Goal: Task Accomplishment & Management: Manage account settings

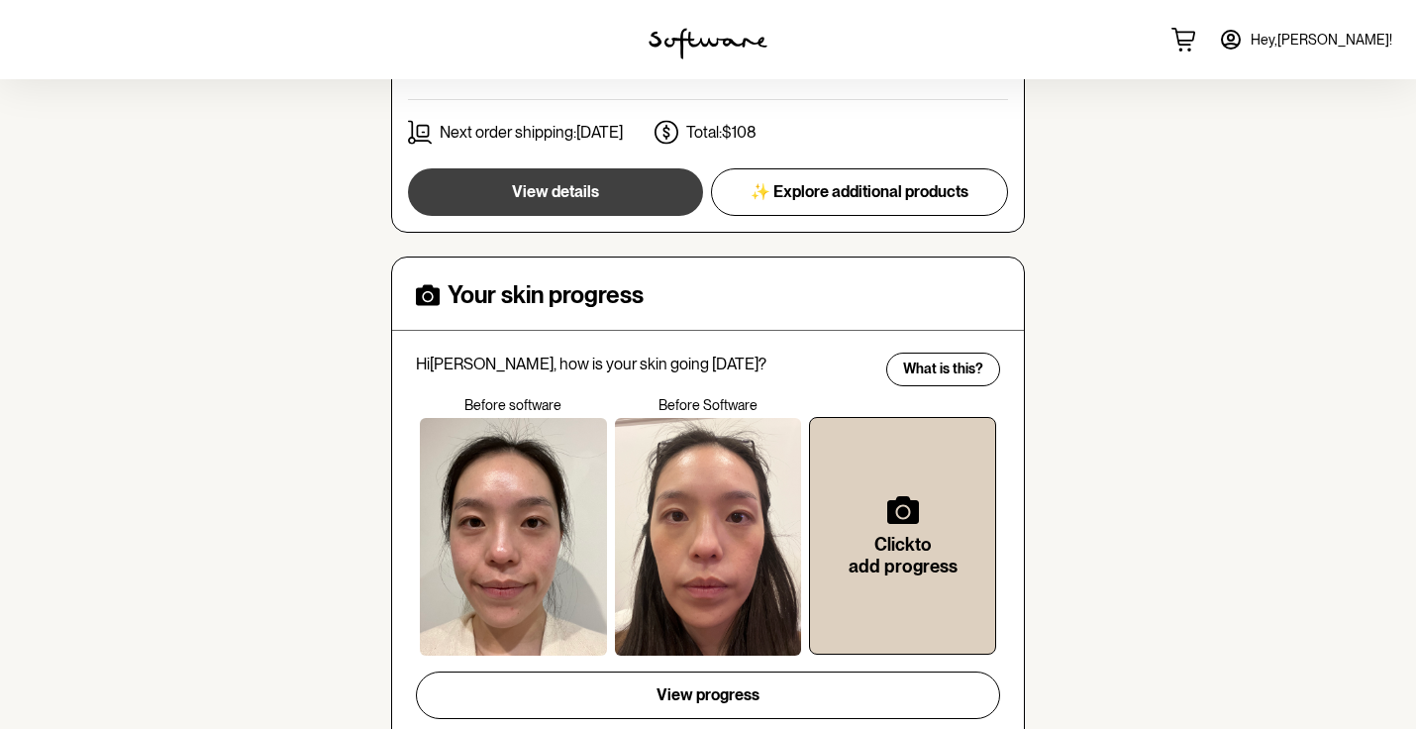
scroll to position [631, 0]
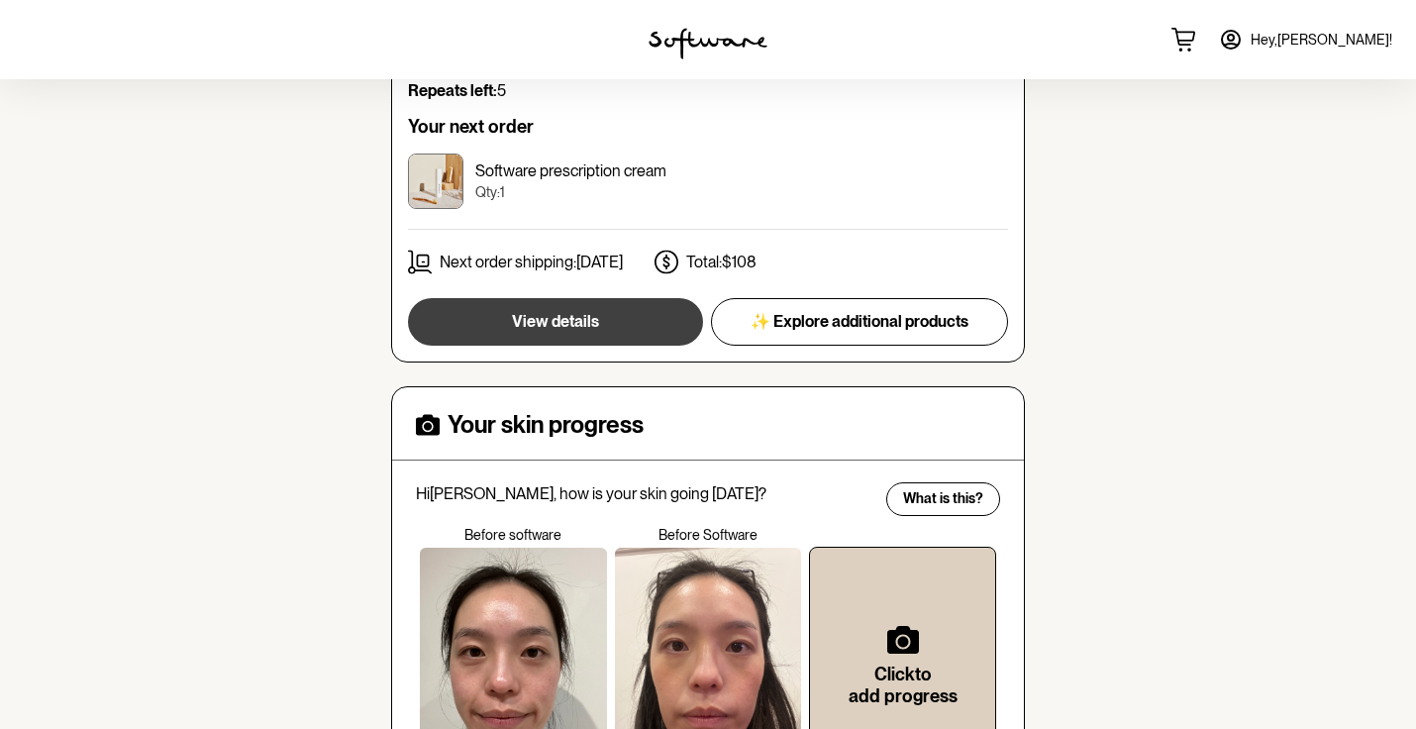
click at [619, 303] on button "View details" at bounding box center [555, 322] width 295 height 48
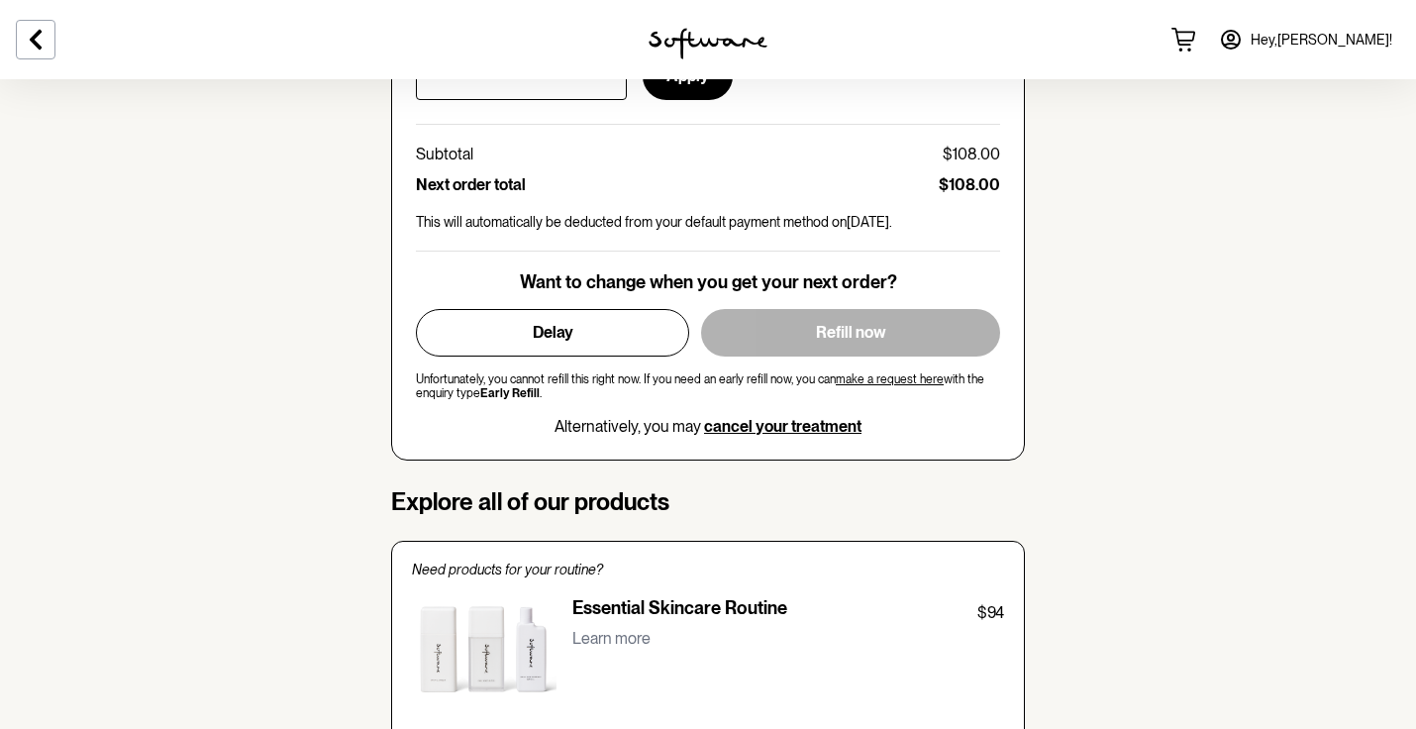
scroll to position [1069, 0]
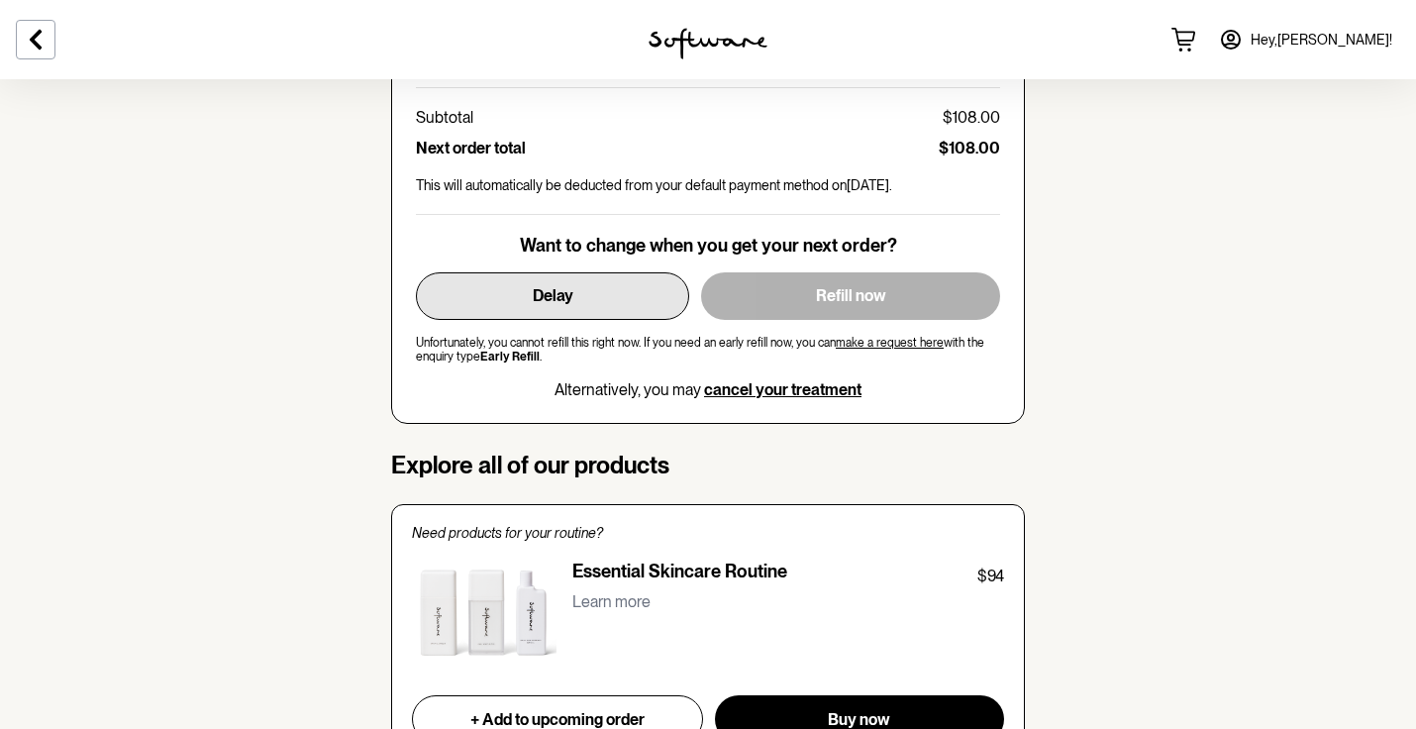
click at [591, 289] on button "Delay" at bounding box center [552, 296] width 273 height 48
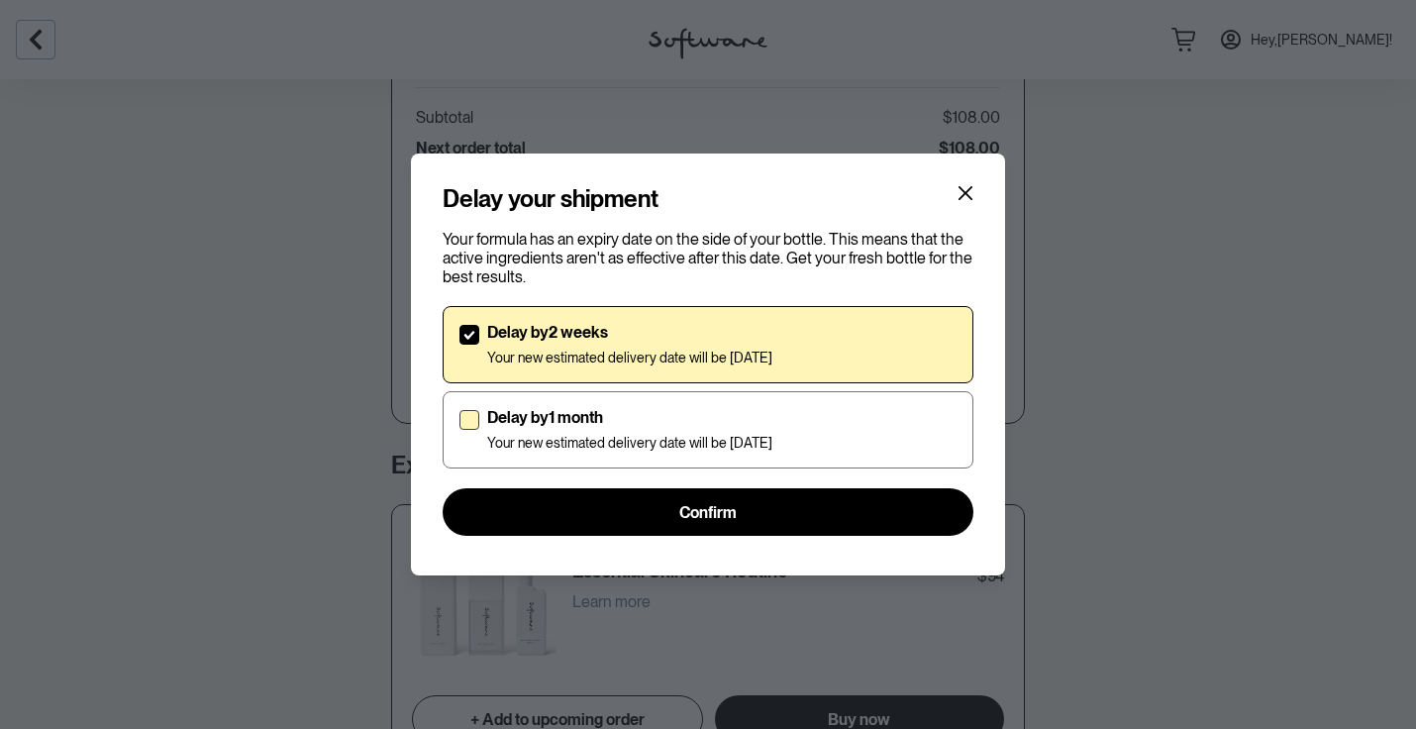
click at [479, 412] on label "Delay by 1 month Your new estimated delivery date will be [DATE]" at bounding box center [708, 429] width 531 height 77
click at [459, 430] on input "Delay by 1 month Your new estimated delivery date will be [DATE]" at bounding box center [459, 430] width 1 height 1
checkbox input "true"
checkbox input "false"
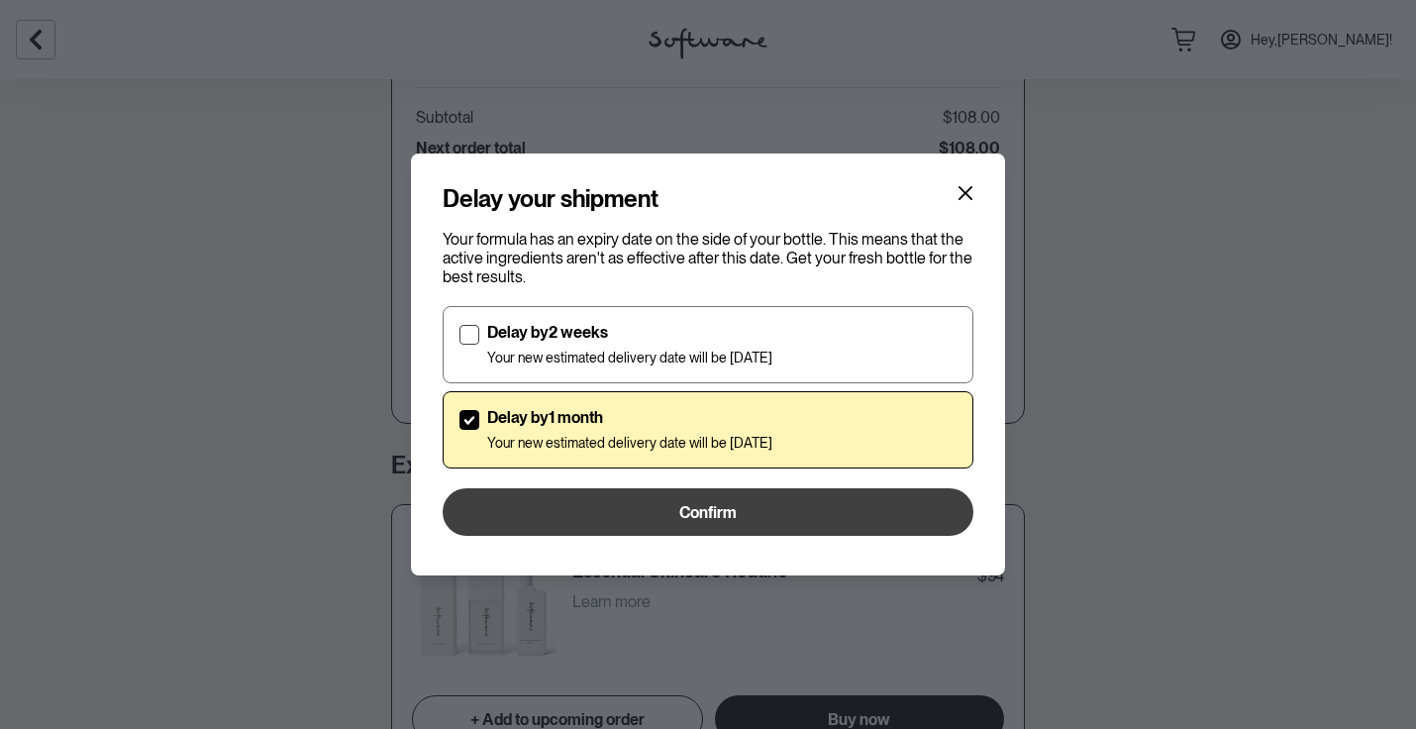
click at [601, 519] on button "Confirm" at bounding box center [708, 512] width 531 height 48
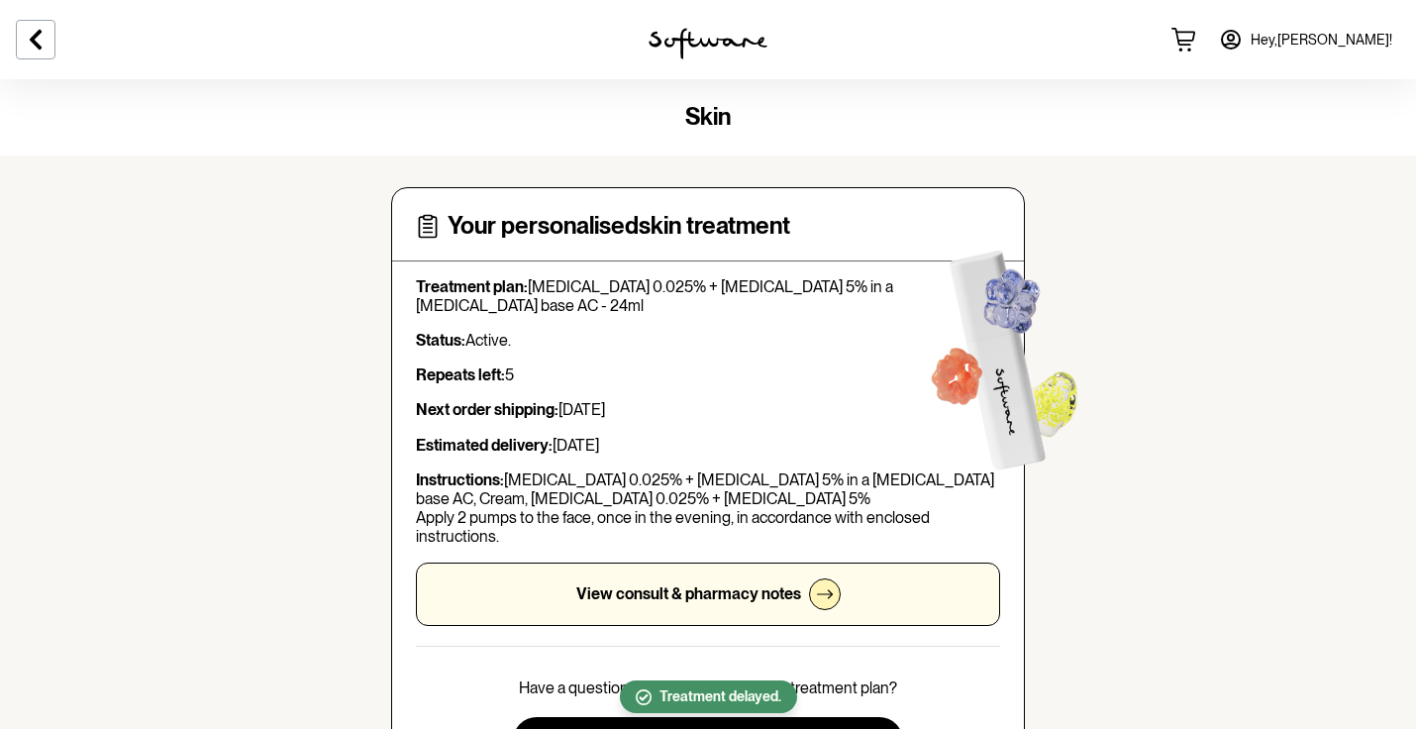
scroll to position [0, 0]
